Goal: Information Seeking & Learning: Check status

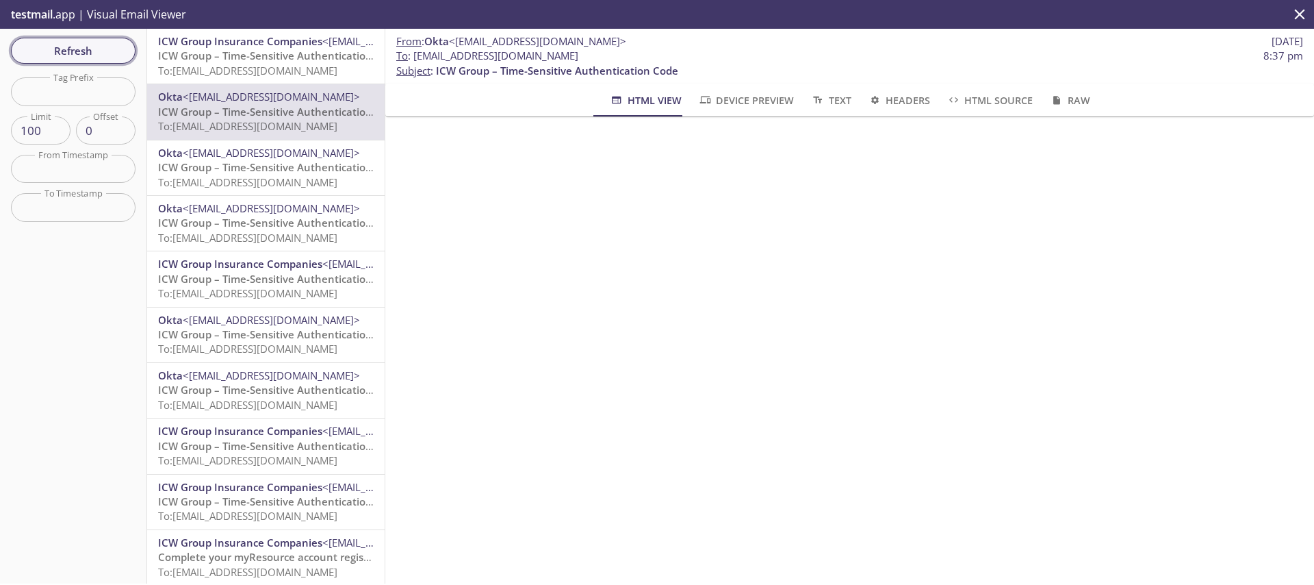
click at [50, 53] on span "Refresh" at bounding box center [73, 51] width 103 height 18
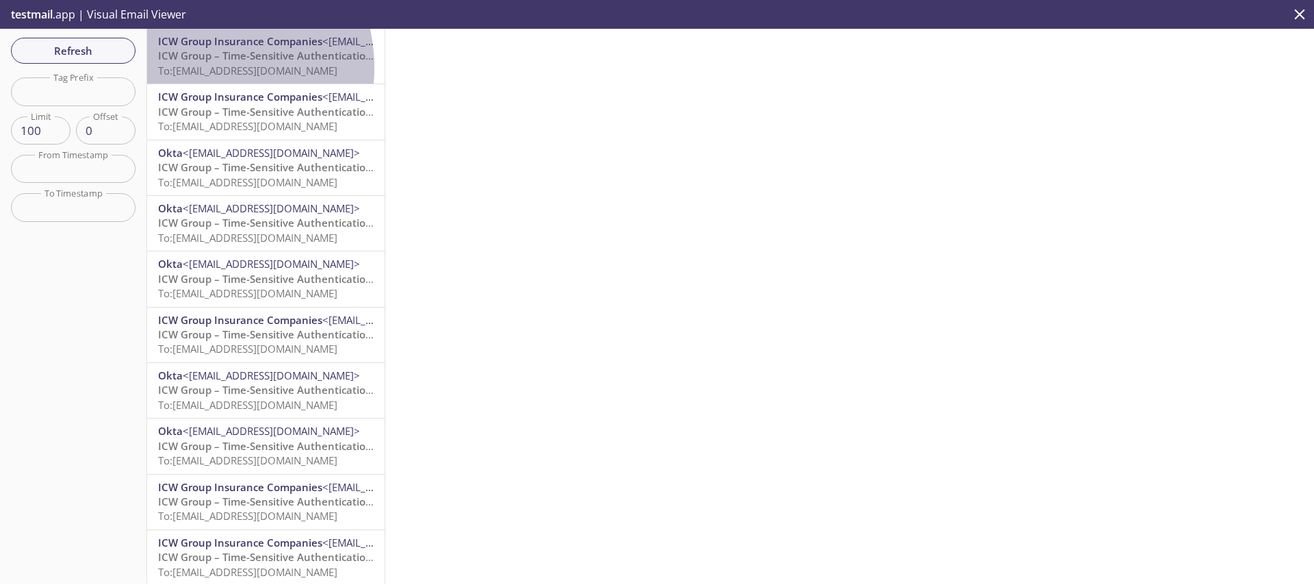
click at [198, 68] on span "To: [EMAIL_ADDRESS][DOMAIN_NAME]" at bounding box center [247, 71] width 179 height 14
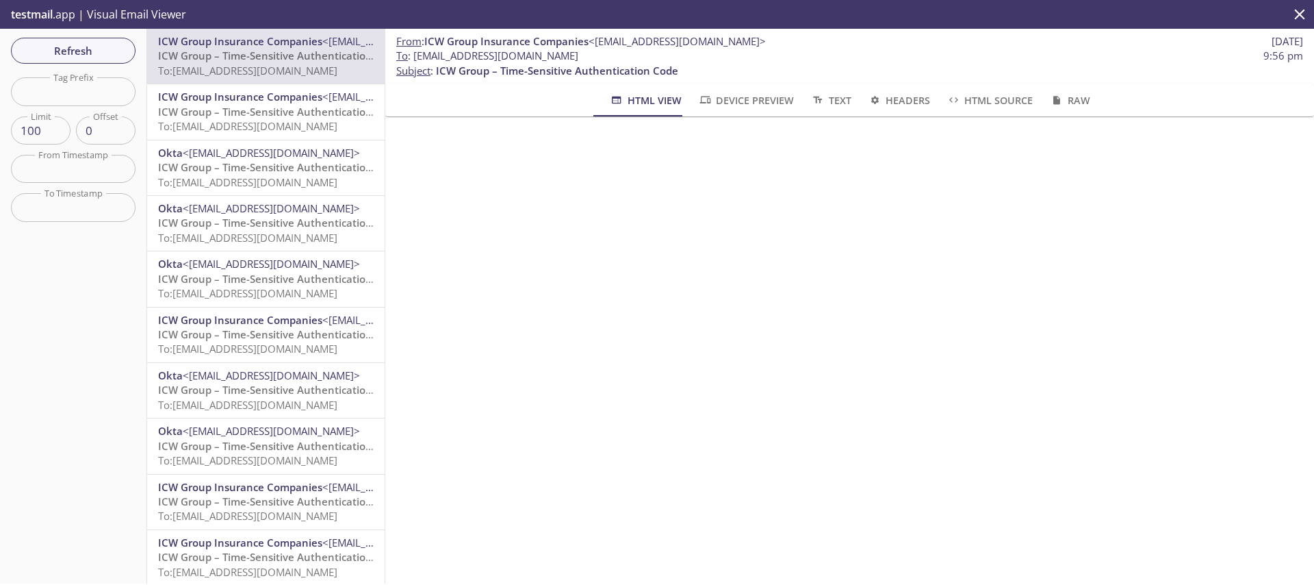
drag, startPoint x: 639, startPoint y: 57, endPoint x: 415, endPoint y: 61, distance: 224.6
click at [415, 61] on span "To : [EMAIL_ADDRESS][DOMAIN_NAME] 9:56 pm" at bounding box center [849, 56] width 907 height 14
copy span "[EMAIL_ADDRESS][DOMAIN_NAME]"
click at [87, 52] on span "Refresh" at bounding box center [73, 51] width 103 height 18
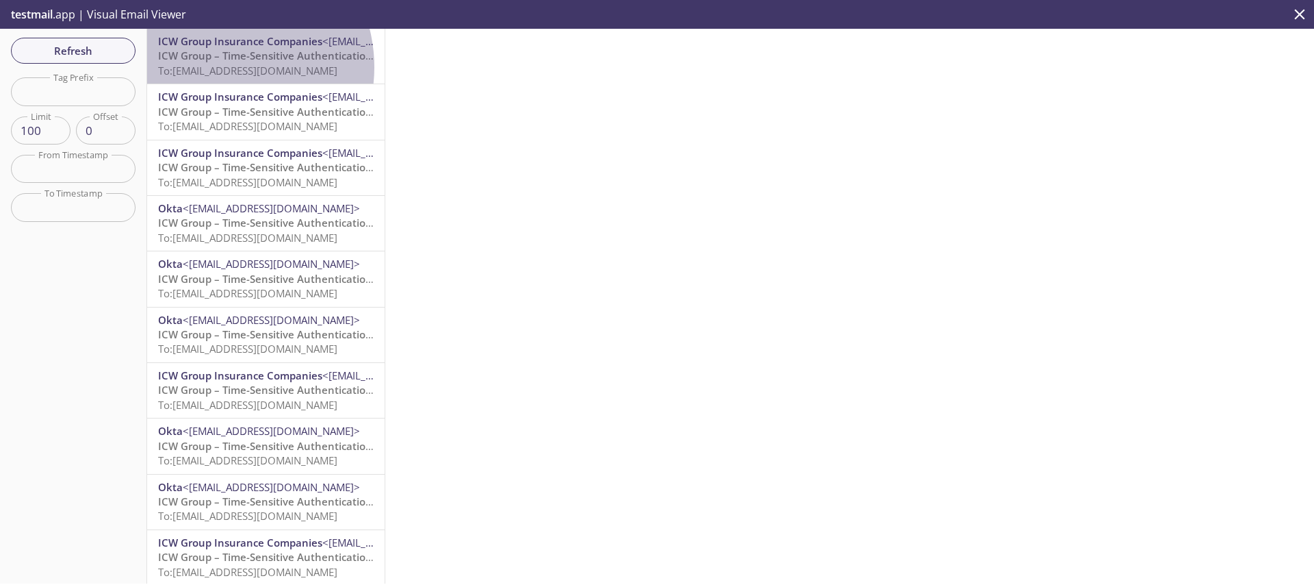
click at [217, 67] on span "To: [EMAIL_ADDRESS][DOMAIN_NAME]" at bounding box center [247, 71] width 179 height 14
